Goal: Task Accomplishment & Management: Manage account settings

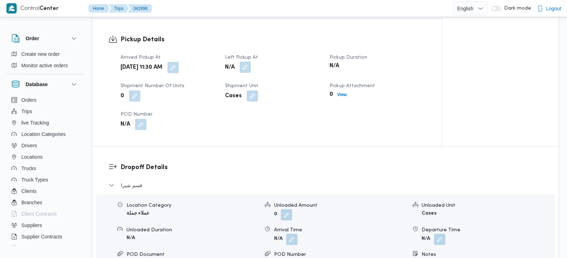
scroll to position [460, 0]
click at [245, 63] on button "button" at bounding box center [245, 66] width 11 height 11
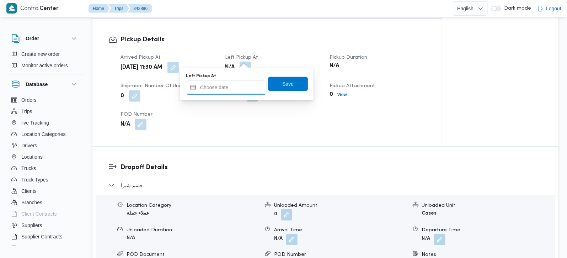
click at [237, 87] on input "Left Pickup At" at bounding box center [226, 87] width 81 height 14
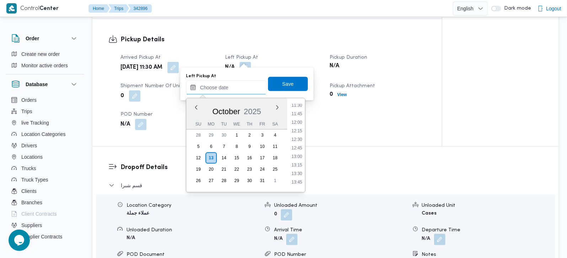
scroll to position [385, 0]
drag, startPoint x: 301, startPoint y: 129, endPoint x: 290, endPoint y: 92, distance: 38.9
click at [301, 129] on li "12:00" at bounding box center [297, 131] width 16 height 7
type input "13/10/2025 12:00"
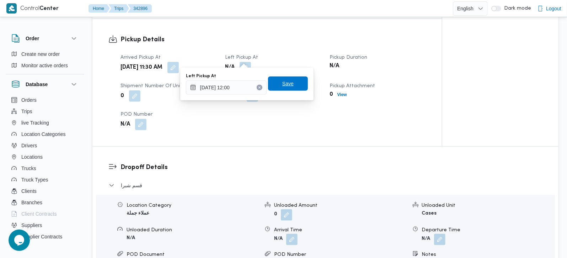
click at [286, 81] on span "Save" at bounding box center [287, 83] width 11 height 9
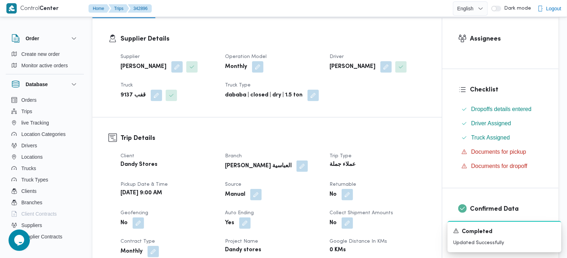
scroll to position [0, 0]
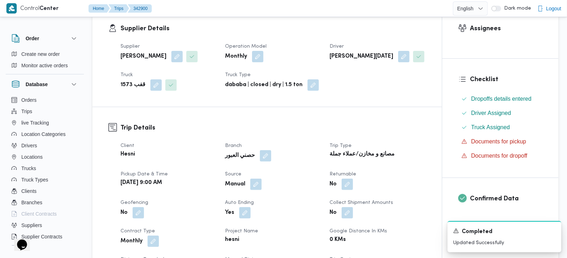
scroll to position [125, 0]
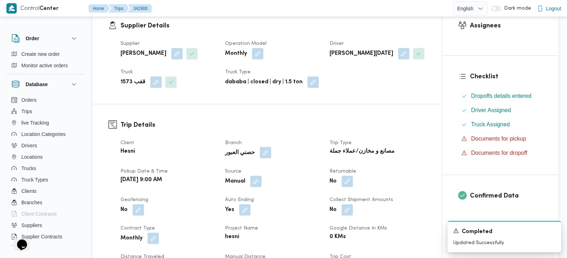
click at [260, 148] on button "button" at bounding box center [265, 152] width 11 height 11
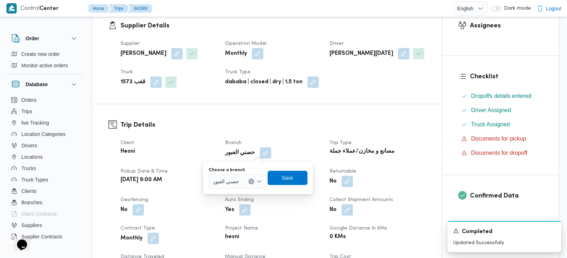
click at [252, 180] on icon "Clear input" at bounding box center [251, 181] width 3 height 3
type input "زهر"
click at [233, 195] on span "حصني الا زهر" at bounding box center [242, 194] width 36 height 9
click at [279, 182] on span "Save" at bounding box center [288, 177] width 40 height 14
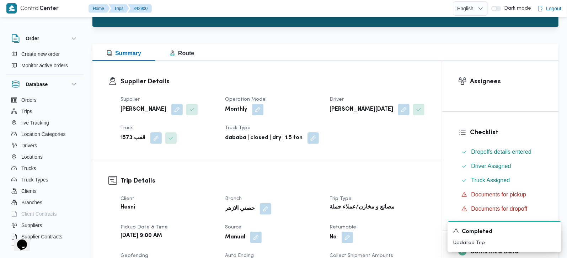
scroll to position [0, 0]
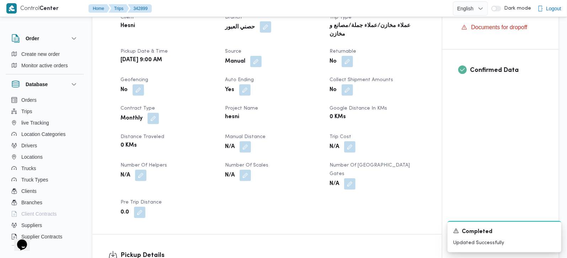
scroll to position [251, 0]
click at [260, 30] on button "button" at bounding box center [265, 26] width 11 height 11
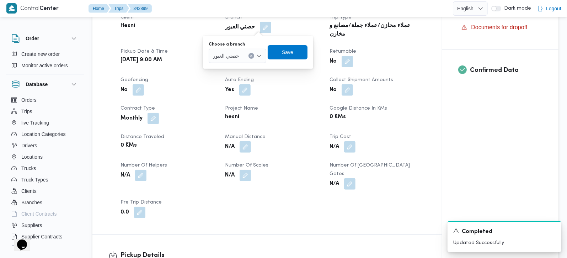
click at [254, 53] on button "Clear input" at bounding box center [251, 56] width 6 height 6
type input "زهر"
click at [239, 70] on span "حصني الا زهر" at bounding box center [242, 68] width 36 height 9
click at [283, 59] on div "Choose a branch حصني الازهر Combo box. Selected. حصني الازهر . Press Backspace …" at bounding box center [258, 52] width 101 height 23
click at [283, 53] on span "Save" at bounding box center [288, 52] width 11 height 9
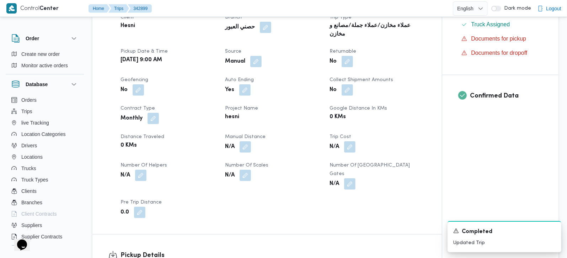
scroll to position [125, 0]
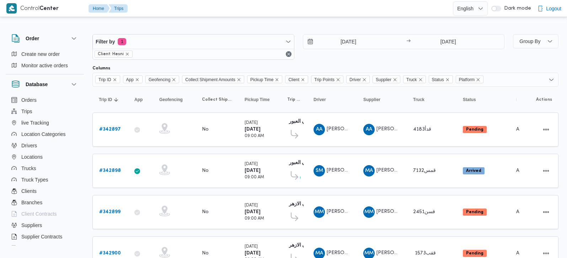
scroll to position [34, 0]
